Goal: Information Seeking & Learning: Learn about a topic

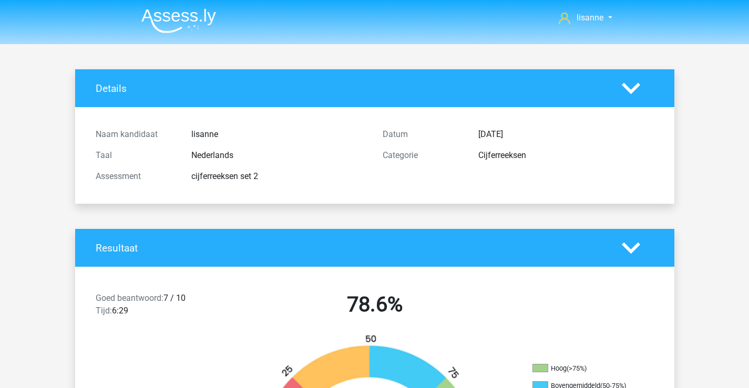
scroll to position [158, 0]
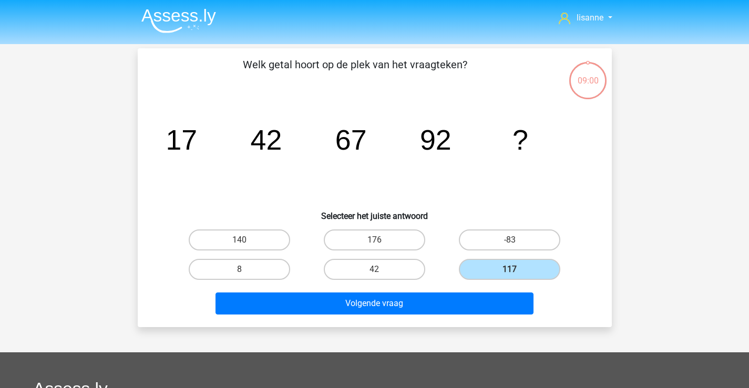
scroll to position [48, 0]
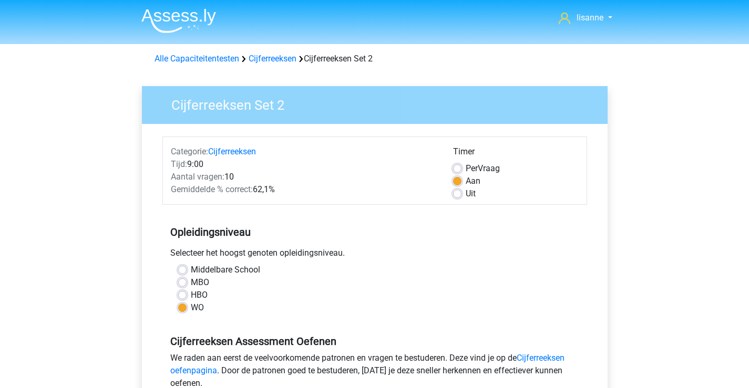
scroll to position [210, 0]
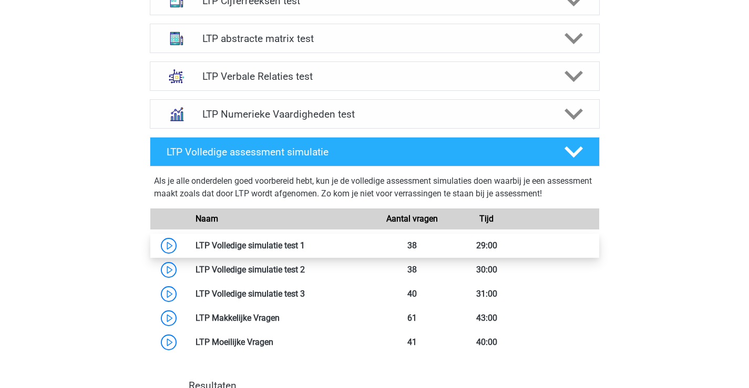
scroll to position [410, 0]
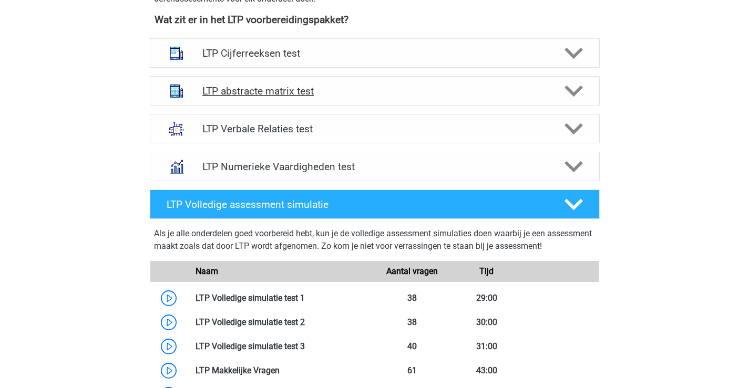
click at [293, 98] on div "LTP abstracte matrix test" at bounding box center [375, 90] width 450 height 29
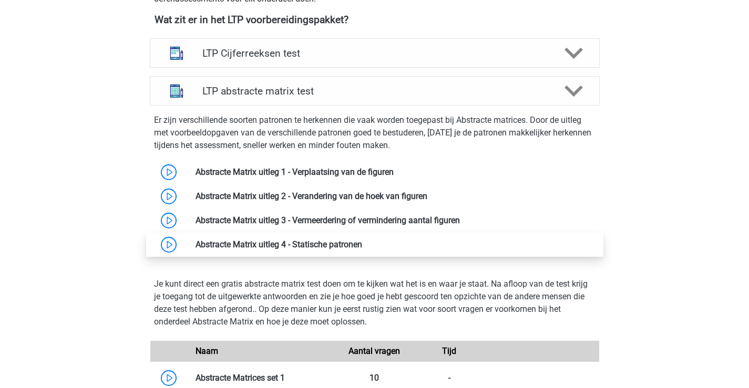
click at [362, 250] on link at bounding box center [362, 245] width 0 height 10
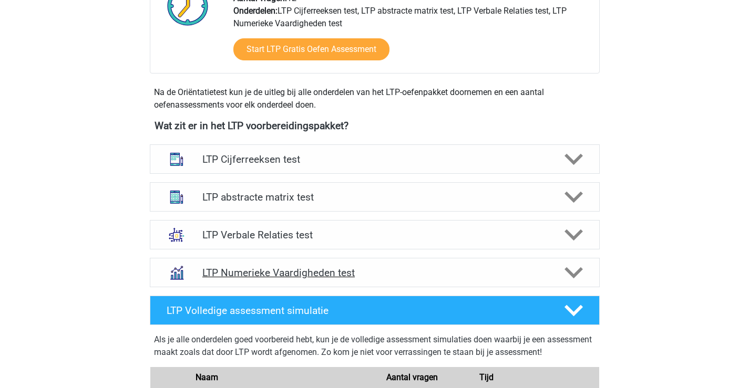
scroll to position [251, 0]
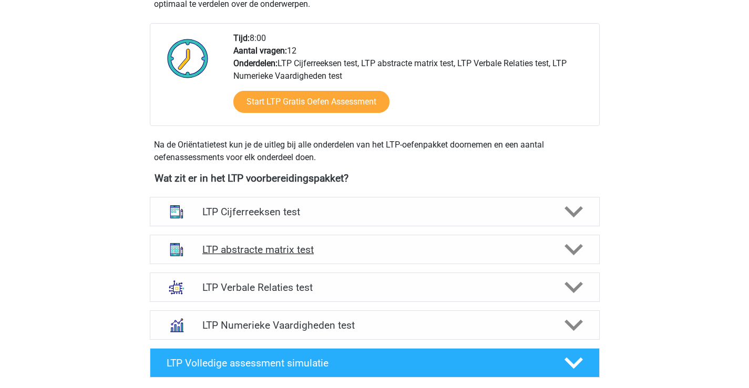
click at [572, 252] on polygon at bounding box center [573, 250] width 18 height 12
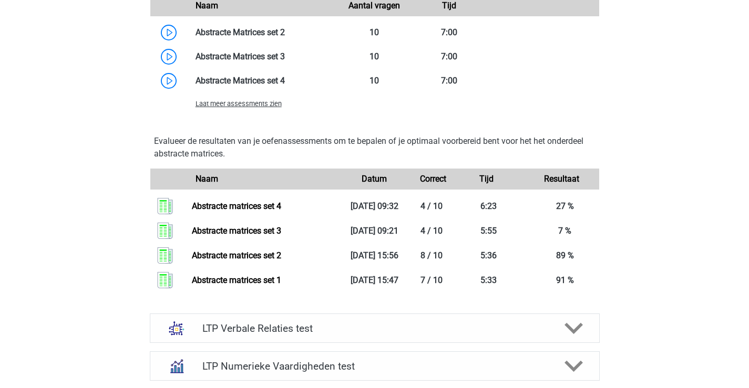
scroll to position [841, 0]
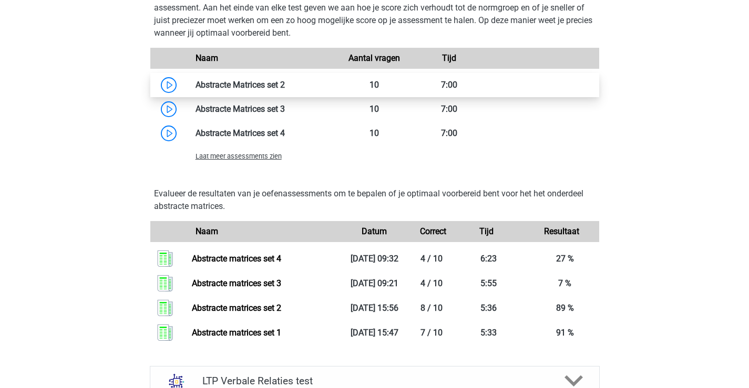
click at [285, 85] on link at bounding box center [285, 85] width 0 height 10
